Goal: Find contact information: Find contact information

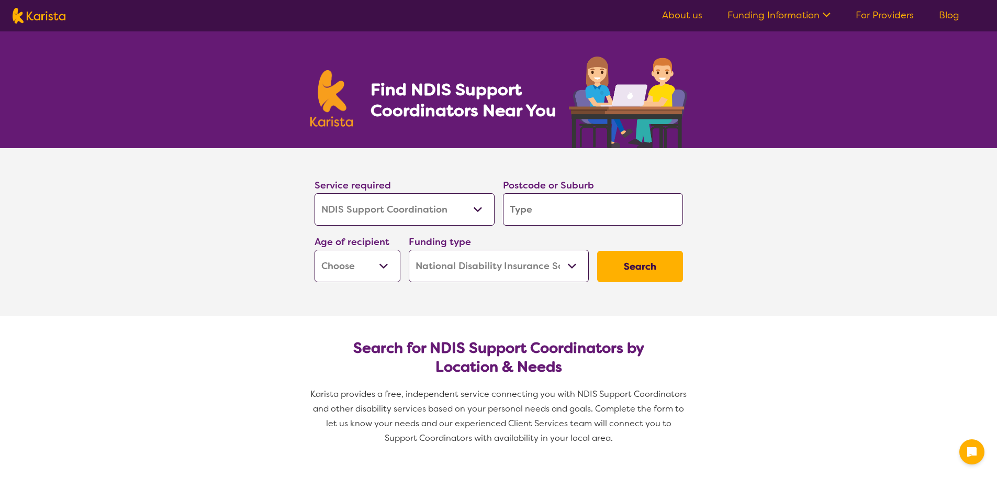
select select "NDIS Support Coordination"
select select "NDIS"
select select "NDIS Support Coordination"
select select "NDIS"
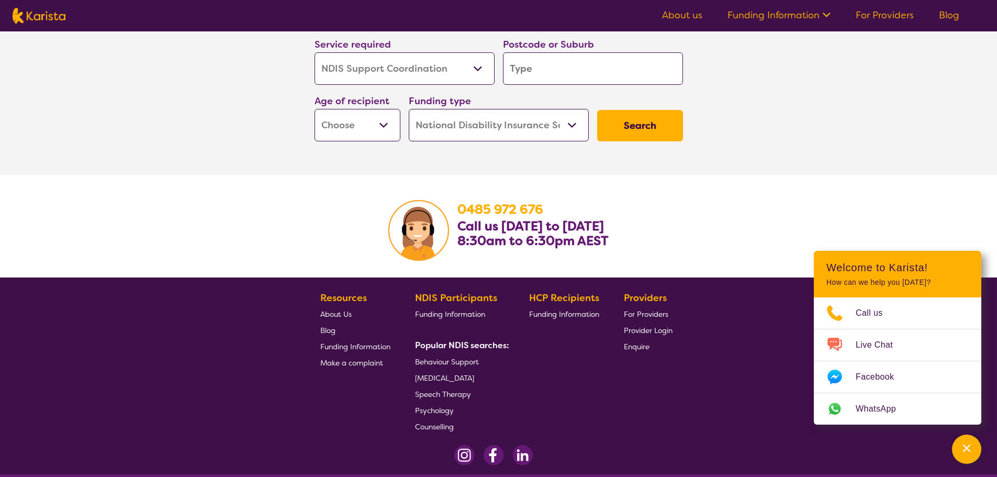
scroll to position [1948, 0]
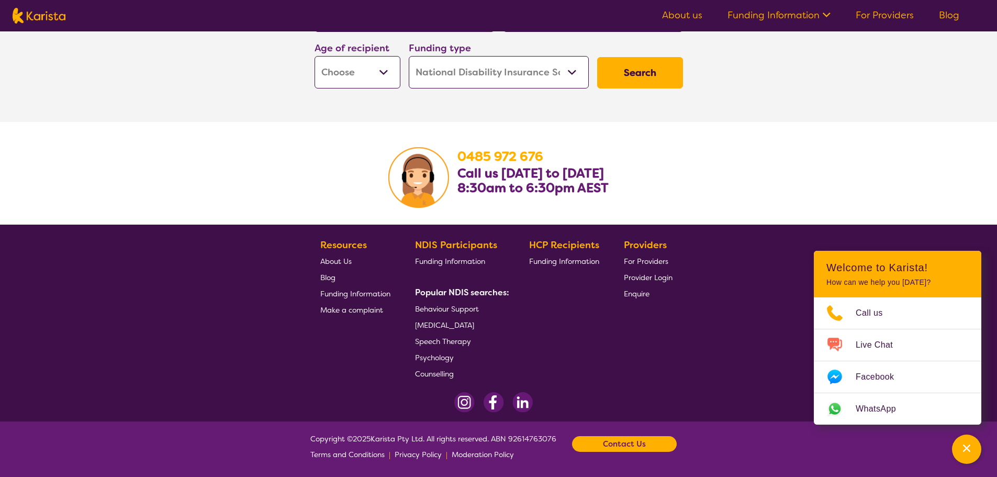
click at [636, 297] on span "Enquire" at bounding box center [637, 293] width 26 height 9
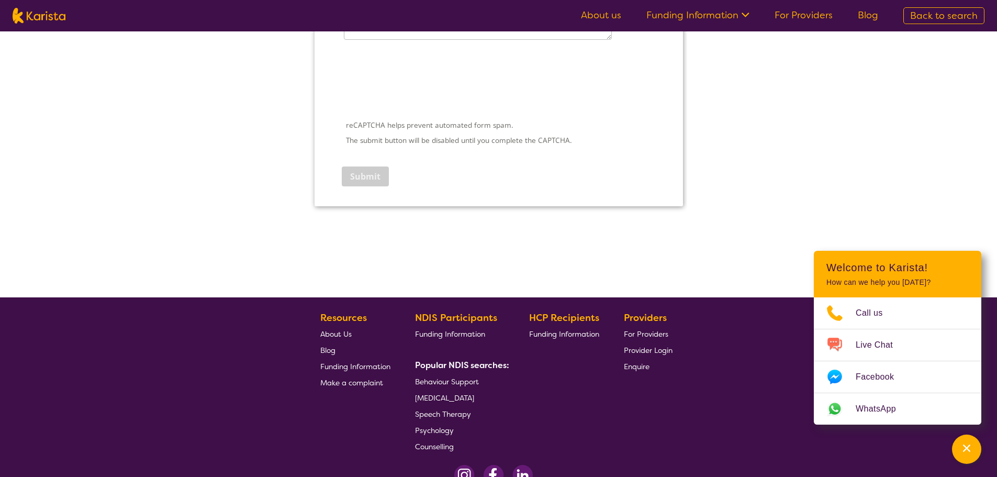
scroll to position [1594, 0]
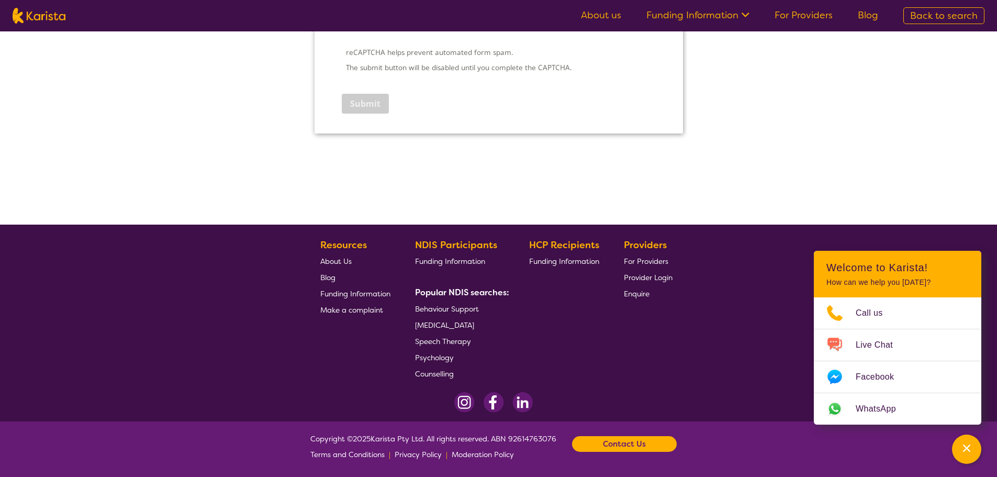
click at [651, 442] on div "Contact Us" at bounding box center [624, 444] width 105 height 16
click at [582, 394] on link "Email us" at bounding box center [572, 398] width 28 height 9
click at [579, 401] on link "Email us" at bounding box center [572, 398] width 28 height 9
click at [577, 401] on link "Email us" at bounding box center [572, 398] width 28 height 9
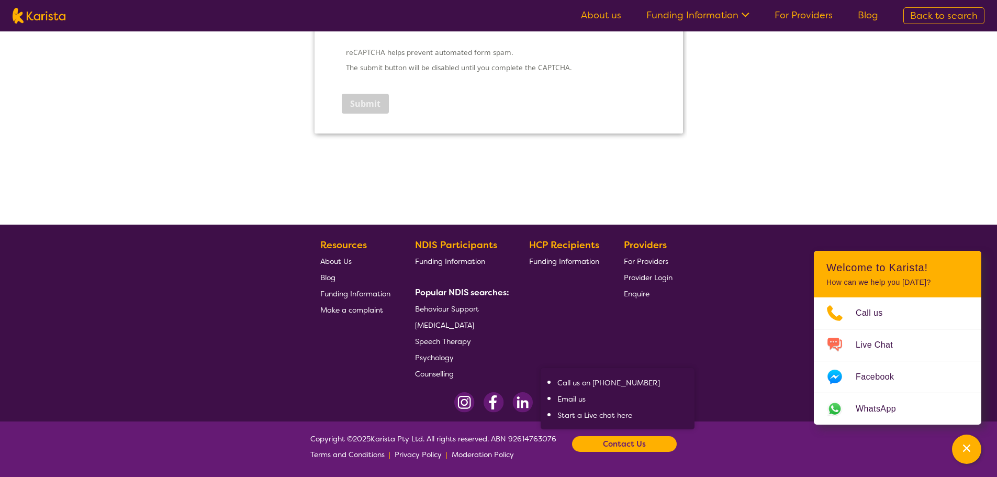
click at [577, 401] on link "Email us" at bounding box center [572, 398] width 28 height 9
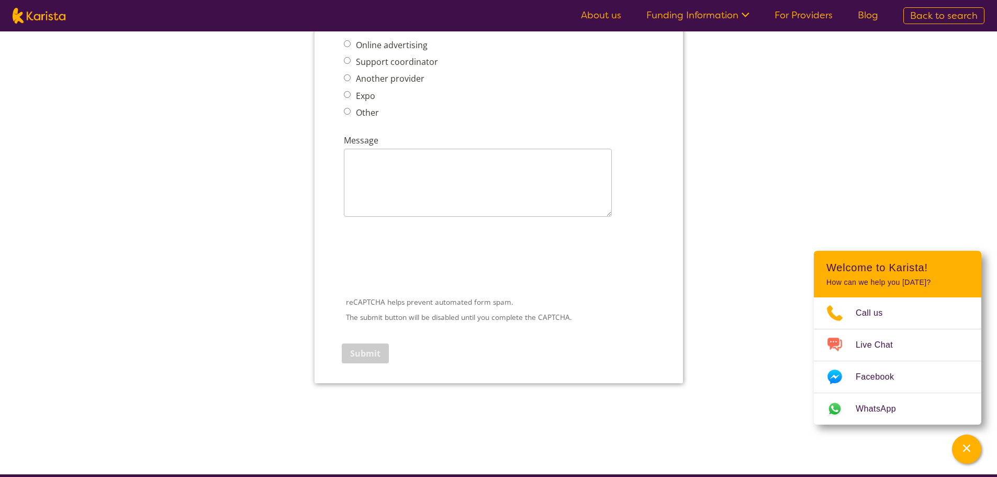
scroll to position [1227, 0]
